Goal: Information Seeking & Learning: Understand process/instructions

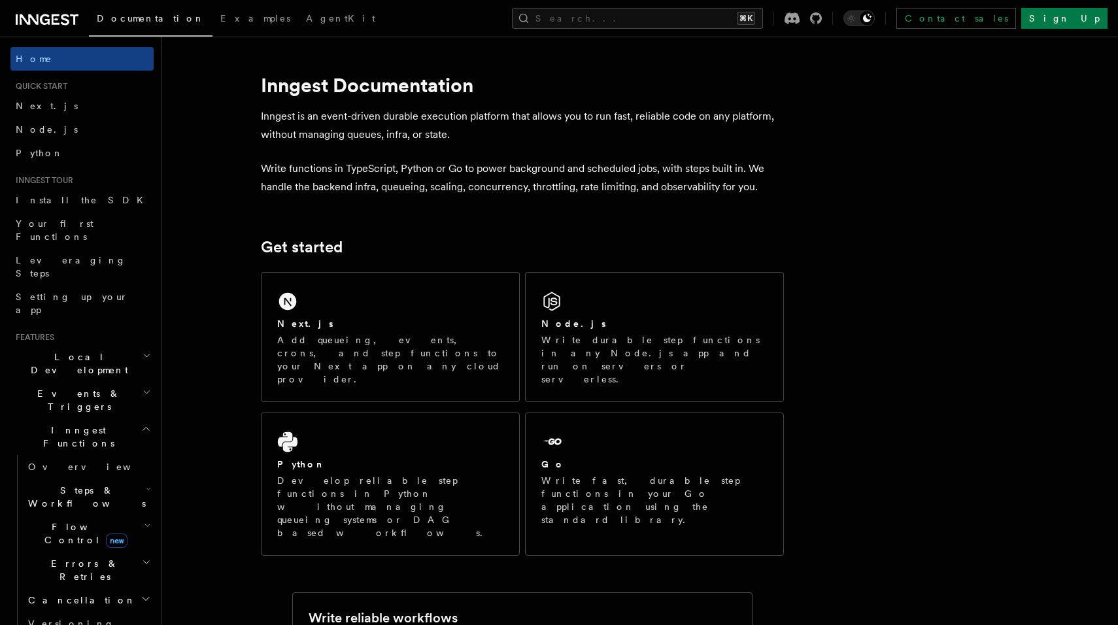
click at [61, 350] on span "Local Development" at bounding box center [76, 363] width 132 height 26
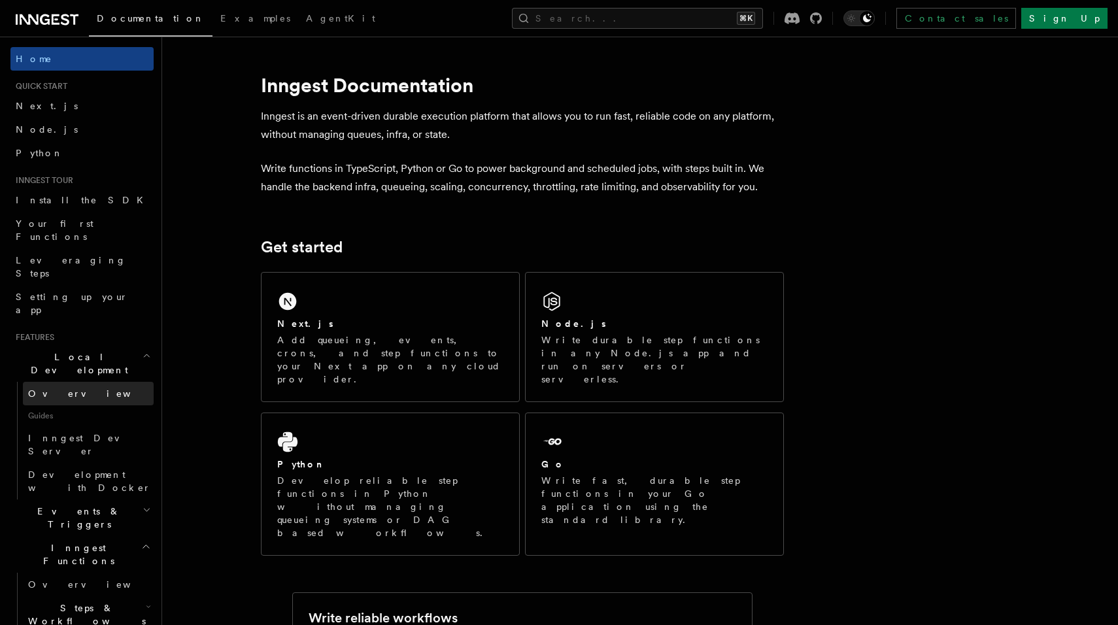
click at [54, 388] on span "Overview" at bounding box center [95, 393] width 135 height 10
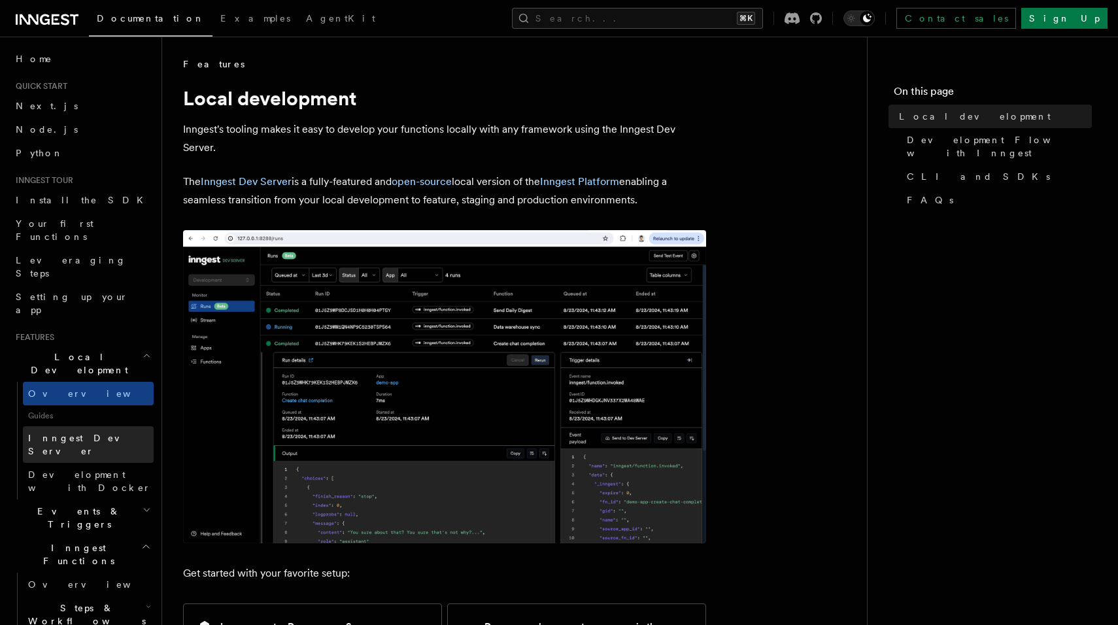
click at [74, 433] on span "Inngest Dev Server" at bounding box center [84, 445] width 112 height 24
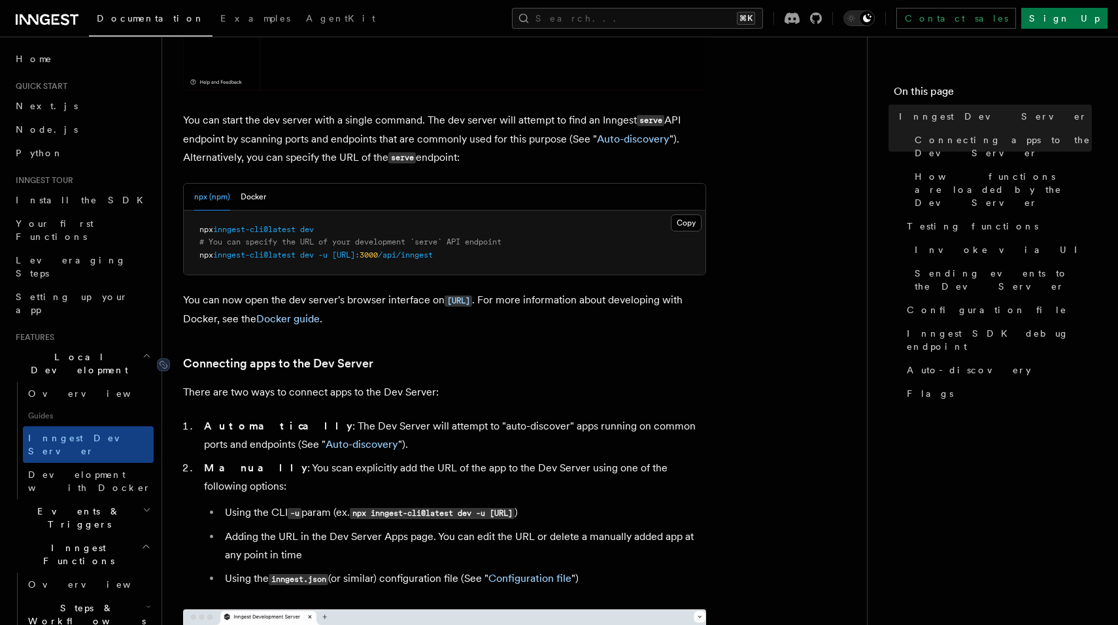
scroll to position [409, 0]
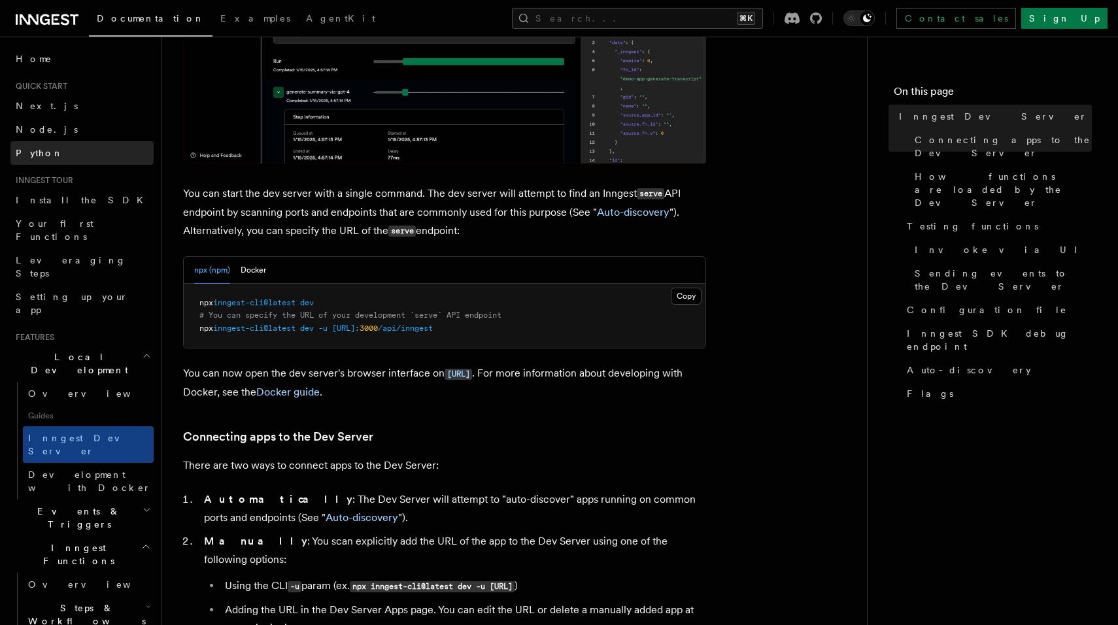
click at [48, 148] on link "Python" at bounding box center [81, 153] width 143 height 24
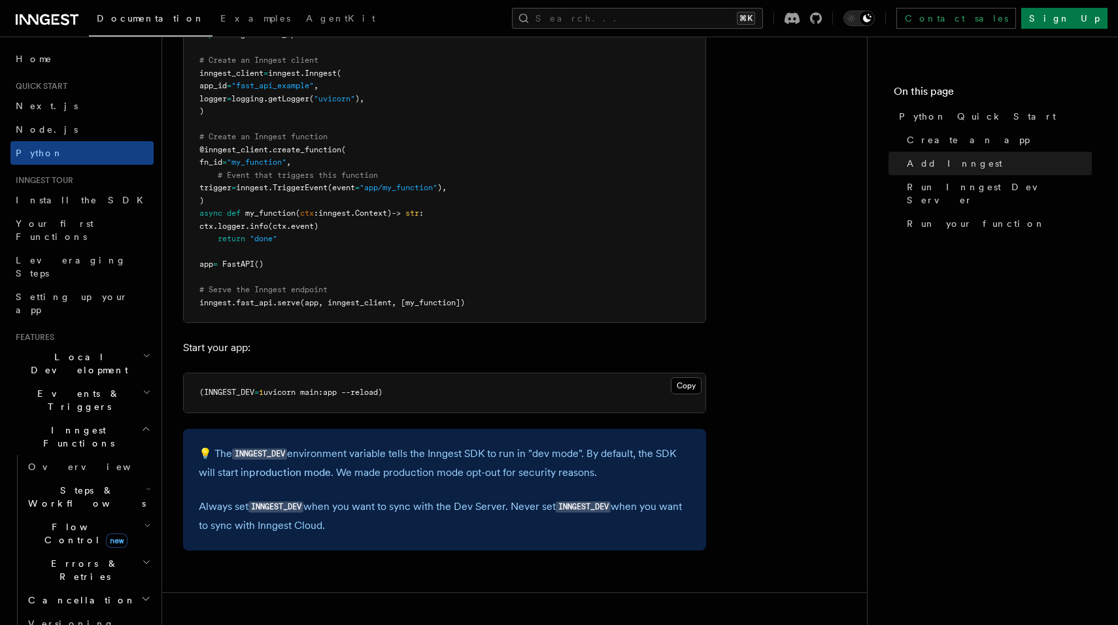
scroll to position [1025, 0]
click at [260, 456] on code "INNGEST_DEV" at bounding box center [259, 453] width 55 height 11
copy p "💡 The INNGEST_DEV"
